Goal: Check status: Check status

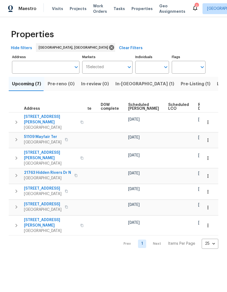
scroll to position [0, 137]
click at [129, 84] on span "In-reno (1)" at bounding box center [144, 84] width 59 height 8
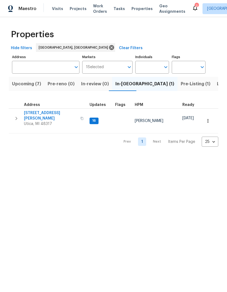
click at [181, 83] on span "Pre-Listing (1)" at bounding box center [196, 84] width 30 height 8
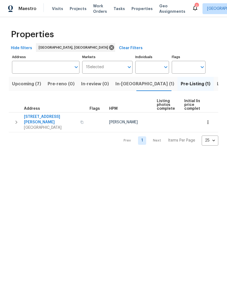
click at [217, 84] on span "Listed (17)" at bounding box center [228, 84] width 22 height 8
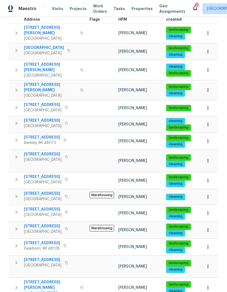
scroll to position [79, 0]
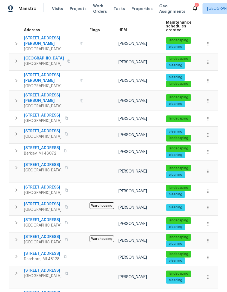
click at [41, 61] on span "Shelby Township, MI 48316" at bounding box center [44, 63] width 40 height 5
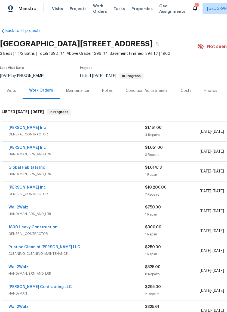
click at [101, 132] on span "GENERAL_CONTRACTOR" at bounding box center [76, 133] width 137 height 5
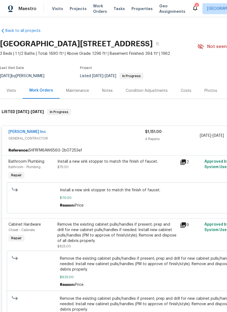
click at [106, 91] on div "Notes" at bounding box center [107, 90] width 11 height 5
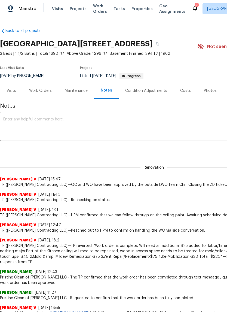
click at [14, 91] on div "Visits" at bounding box center [12, 90] width 10 height 5
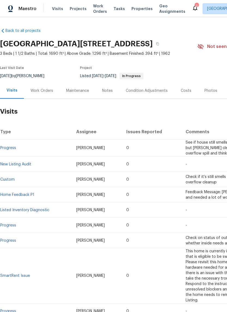
click at [43, 92] on div "Work Orders" at bounding box center [41, 90] width 23 height 5
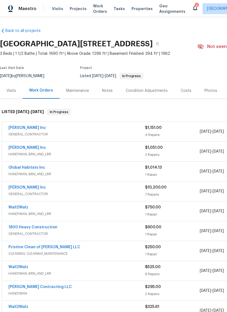
click at [93, 10] on span "Work Orders" at bounding box center [100, 8] width 14 height 11
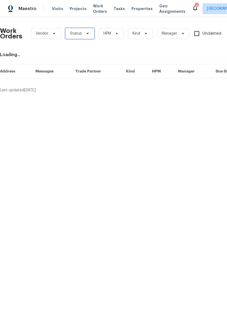
click at [82, 35] on span "Status" at bounding box center [79, 33] width 29 height 11
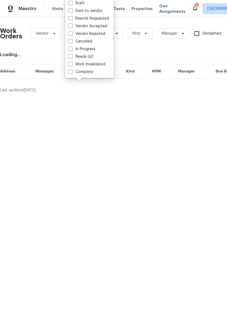
click at [84, 58] on label "Needs QC" at bounding box center [80, 56] width 25 height 5
click at [72, 57] on input "Needs QC" at bounding box center [70, 56] width 4 height 4
checkbox input "true"
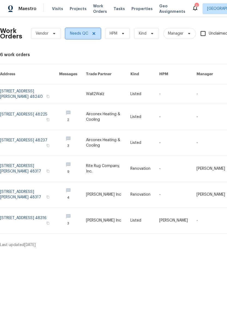
click at [82, 32] on span "Needs QC" at bounding box center [79, 33] width 18 height 5
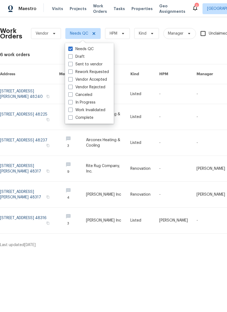
click at [91, 102] on label "In Progress" at bounding box center [81, 102] width 27 height 5
click at [72, 102] on input "In Progress" at bounding box center [70, 102] width 4 height 4
checkbox input "true"
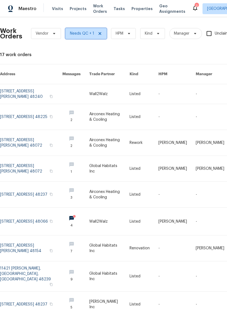
click at [83, 35] on span "Needs QC + 1" at bounding box center [82, 33] width 24 height 5
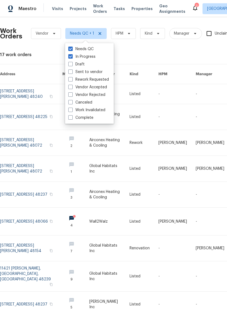
click at [73, 50] on label "Needs QC" at bounding box center [80, 48] width 25 height 5
click at [72, 50] on input "Needs QC" at bounding box center [70, 48] width 4 height 4
checkbox input "false"
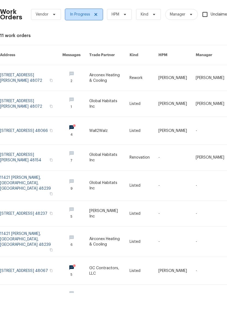
click at [94, 32] on icon at bounding box center [95, 33] width 3 height 3
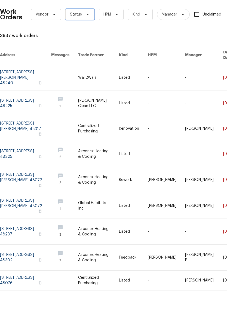
click at [79, 31] on span "Status" at bounding box center [76, 33] width 12 height 5
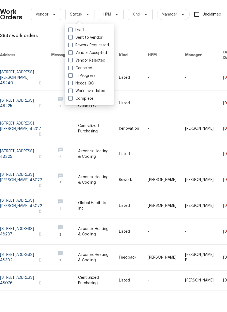
click at [86, 100] on label "Needs QC" at bounding box center [80, 102] width 25 height 5
click at [72, 100] on input "Needs QC" at bounding box center [70, 102] width 4 height 4
checkbox input "true"
